Goal: Task Accomplishment & Management: Complete application form

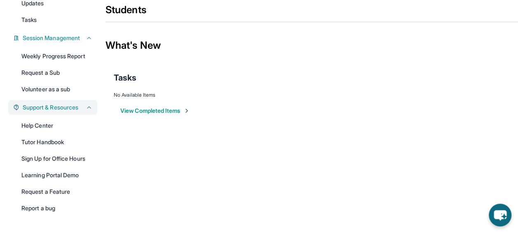
scroll to position [106, 0]
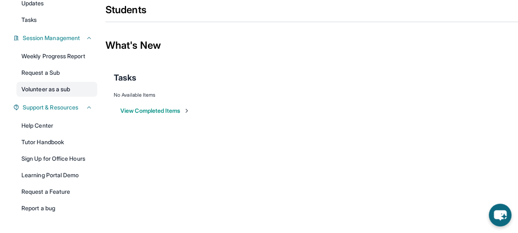
click at [52, 93] on link "Volunteer as a sub" at bounding box center [56, 89] width 81 height 15
click at [50, 91] on link "Volunteer as a sub" at bounding box center [56, 89] width 81 height 15
click at [59, 91] on link "Volunteer as a sub" at bounding box center [56, 89] width 81 height 15
click at [65, 87] on link "Volunteer as a sub" at bounding box center [56, 89] width 81 height 15
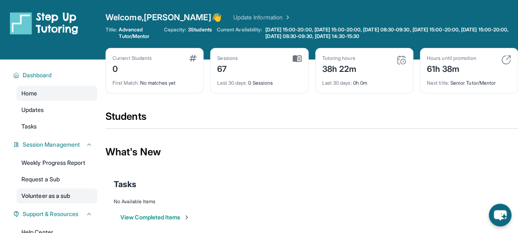
click at [56, 197] on link "Volunteer as a sub" at bounding box center [56, 195] width 81 height 15
